Goal: Task Accomplishment & Management: Manage account settings

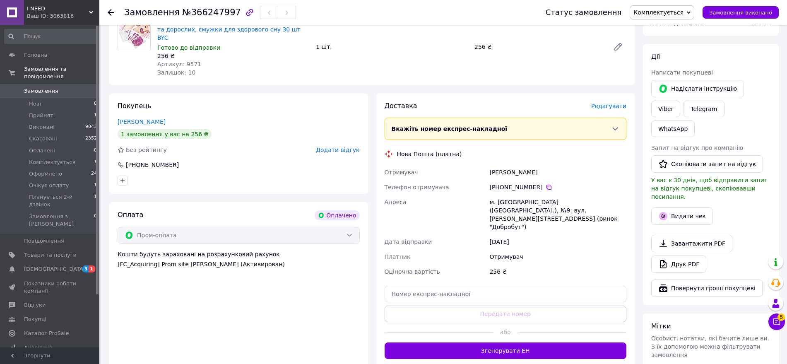
scroll to position [104, 0]
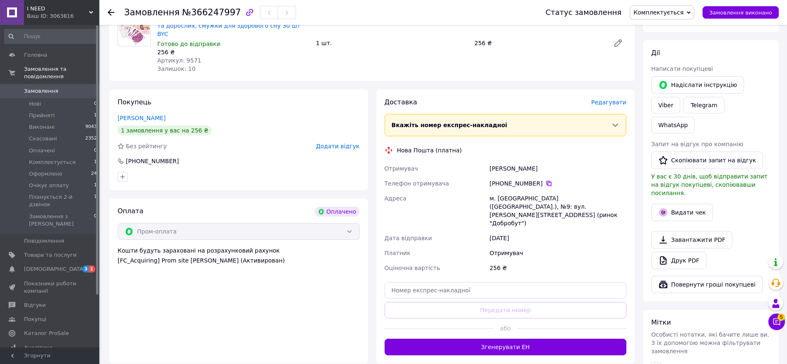
click at [547, 180] on icon at bounding box center [549, 183] width 7 height 7
drag, startPoint x: 488, startPoint y: 161, endPoint x: 512, endPoint y: 159, distance: 23.7
click at [557, 162] on div "[PERSON_NAME]" at bounding box center [558, 168] width 140 height 15
copy div "[PERSON_NAME]"
click at [518, 275] on div "Доставка [PERSON_NAME] Вкажіть номер експрес-накладної Обов'язково введіть номе…" at bounding box center [506, 227] width 242 height 258
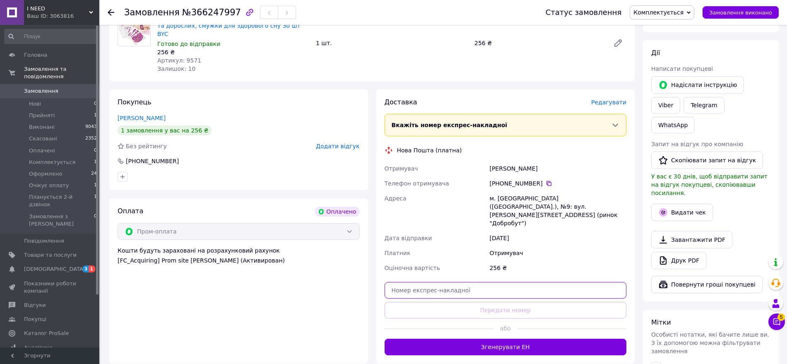
click at [509, 282] on input "text" at bounding box center [506, 290] width 242 height 17
paste input "20451269124685"
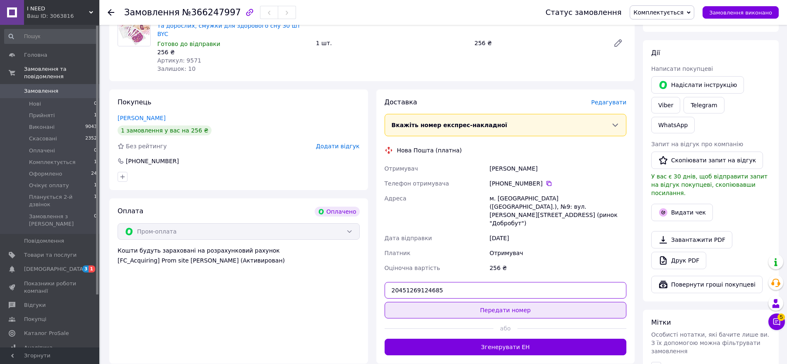
type input "20451269124685"
click at [543, 302] on button "Передати номер" at bounding box center [506, 310] width 242 height 17
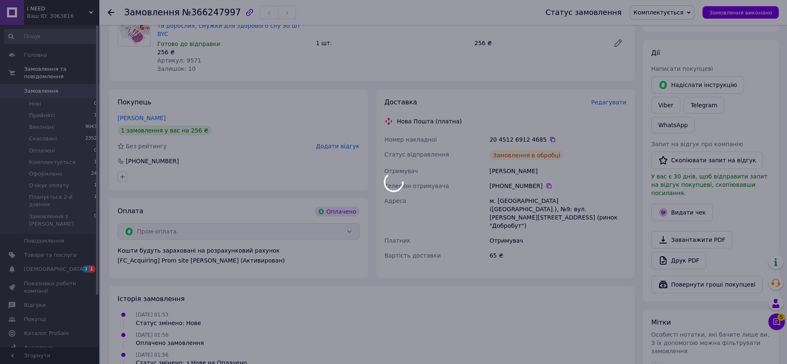
click at [681, 12] on div at bounding box center [393, 182] width 787 height 364
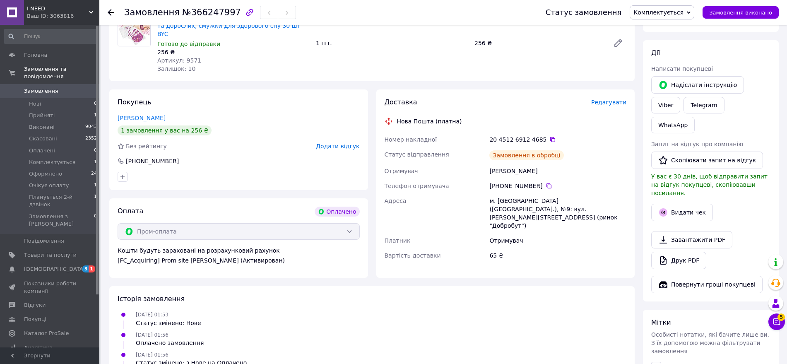
click at [681, 12] on span "Комплектується" at bounding box center [659, 12] width 50 height 7
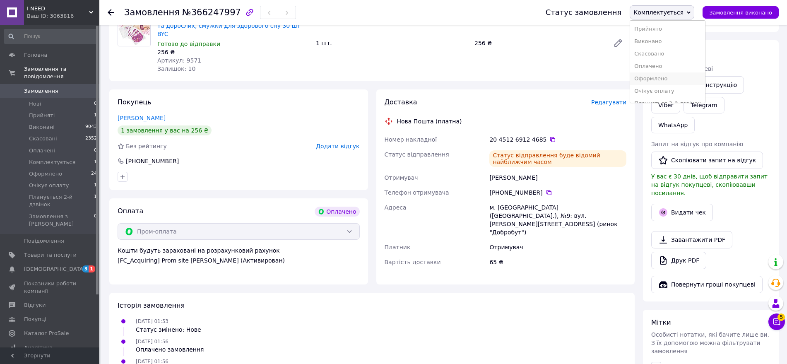
click at [672, 77] on li "Оформлено" at bounding box center [667, 78] width 75 height 12
click at [688, 204] on button "Видати чек" at bounding box center [682, 212] width 62 height 17
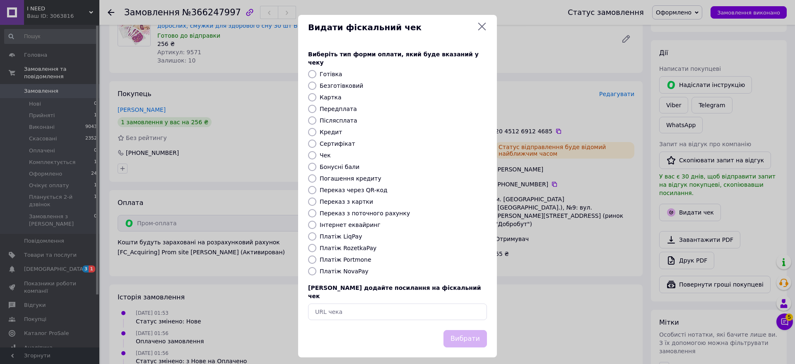
click at [363, 245] on label "Платіж RozetkaPay" at bounding box center [348, 248] width 57 height 7
click at [316, 244] on input "Платіж RozetkaPay" at bounding box center [312, 248] width 8 height 8
radio input "true"
click at [467, 330] on button "Вибрати" at bounding box center [465, 339] width 43 height 18
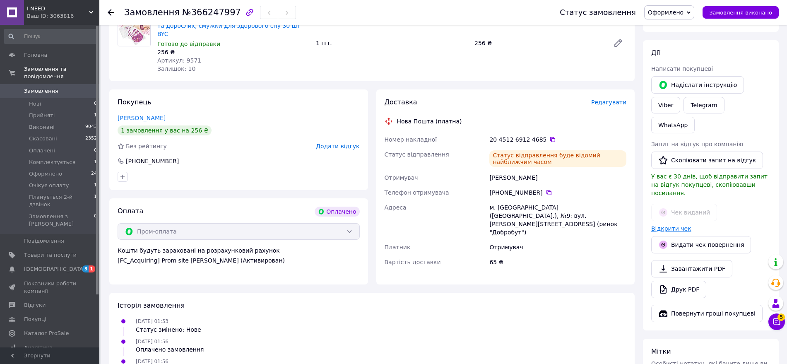
click at [672, 225] on link "Відкрити чек" at bounding box center [671, 228] width 40 height 7
